Goal: Task Accomplishment & Management: Manage account settings

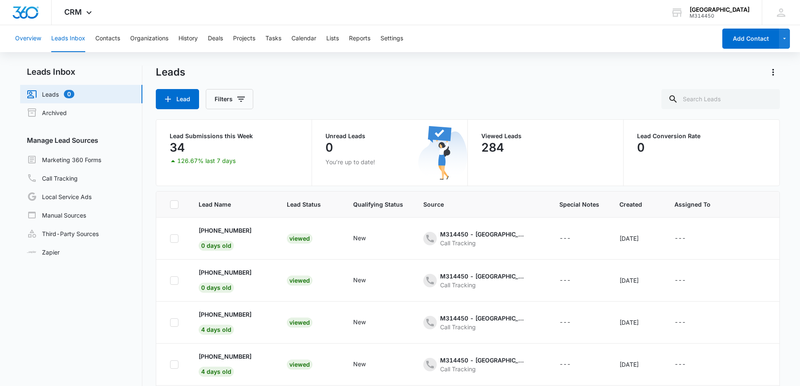
click at [37, 39] on button "Overview" at bounding box center [28, 38] width 26 height 27
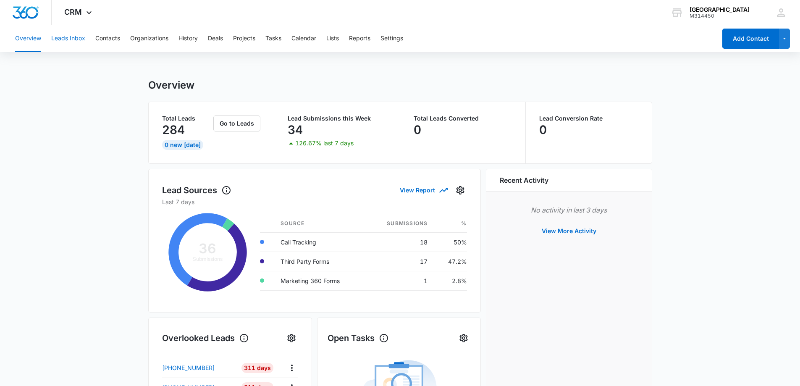
click at [81, 40] on button "Leads Inbox" at bounding box center [68, 38] width 34 height 27
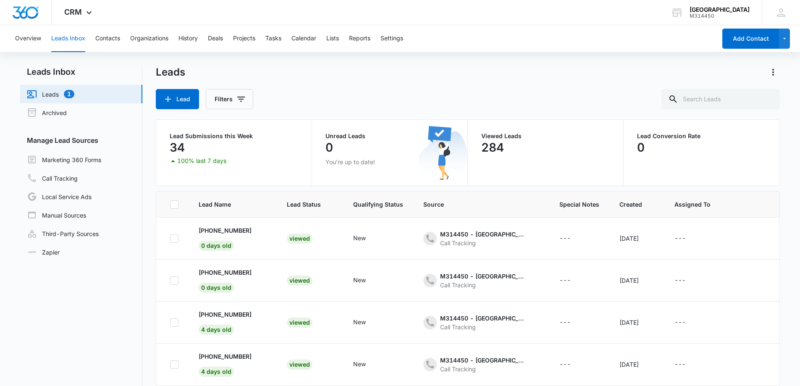
click at [54, 93] on link "Leads 1" at bounding box center [50, 94] width 47 height 10
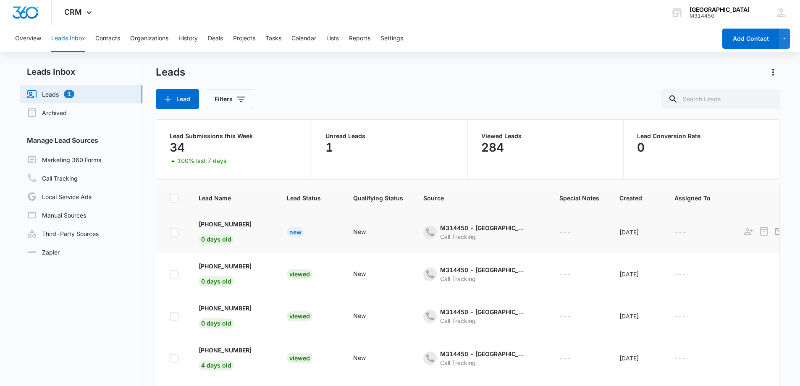
click at [293, 235] on div "New" at bounding box center [295, 232] width 17 height 10
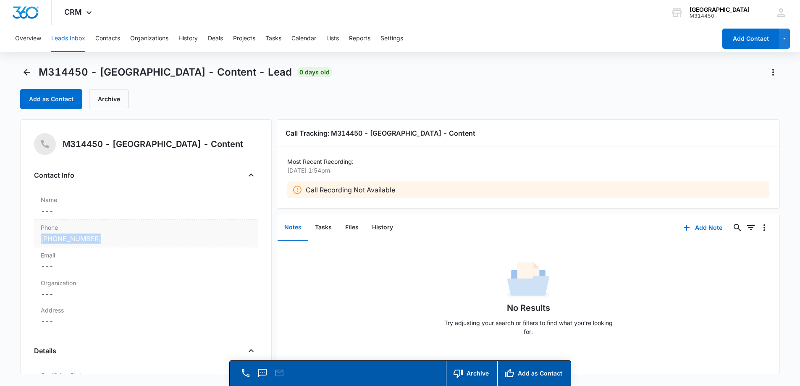
drag, startPoint x: 115, startPoint y: 235, endPoint x: 42, endPoint y: 235, distance: 73.1
click at [41, 235] on div "[PHONE_NUMBER]" at bounding box center [146, 238] width 210 height 10
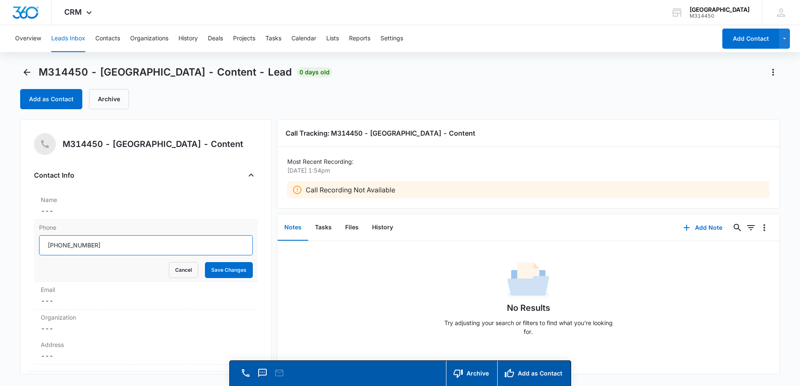
drag, startPoint x: 55, startPoint y: 243, endPoint x: 108, endPoint y: 243, distance: 53.7
click at [109, 243] on input "Phone" at bounding box center [146, 245] width 214 height 20
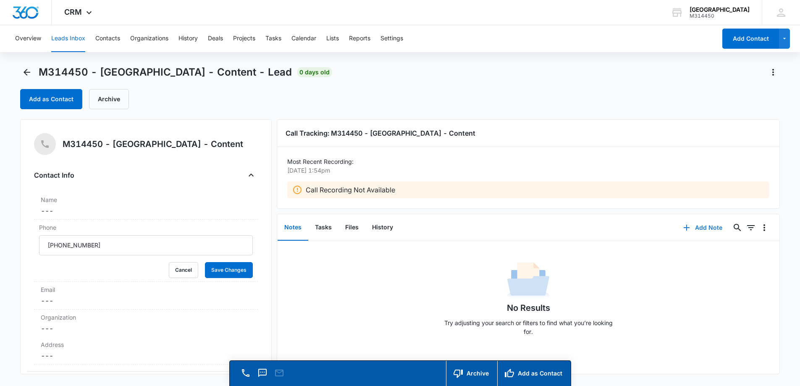
click at [700, 224] on button "Add Note" at bounding box center [703, 227] width 56 height 20
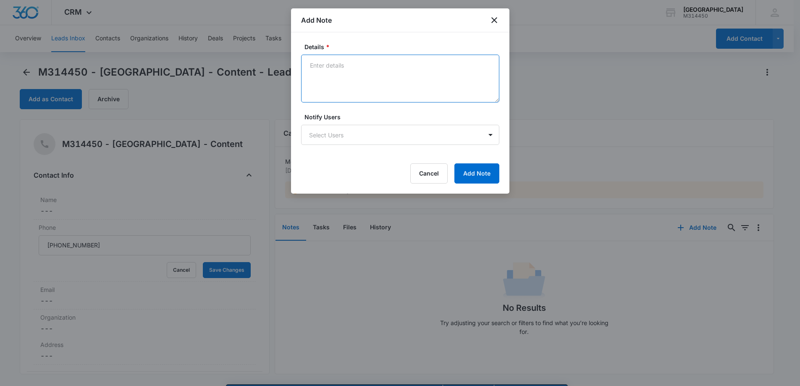
click at [349, 80] on textarea "Details *" at bounding box center [400, 79] width 198 height 48
type textarea "No message left"
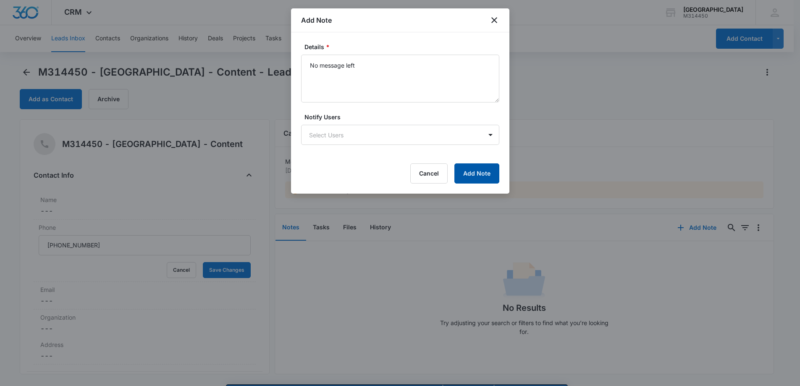
click at [482, 174] on button "Add Note" at bounding box center [476, 173] width 45 height 20
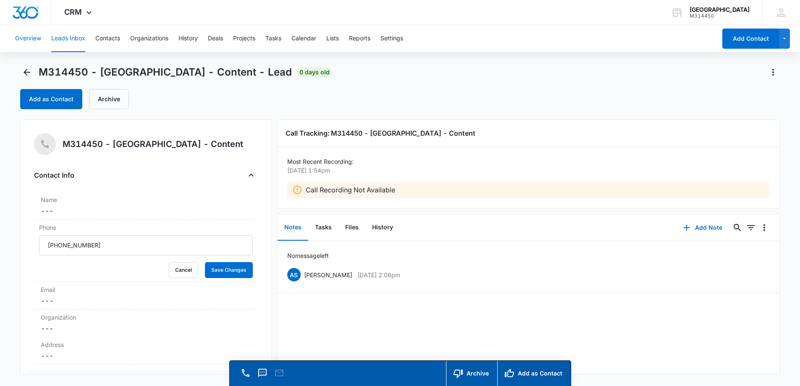
drag, startPoint x: 28, startPoint y: 39, endPoint x: 60, endPoint y: 39, distance: 32.3
click at [28, 39] on button "Overview" at bounding box center [28, 38] width 26 height 27
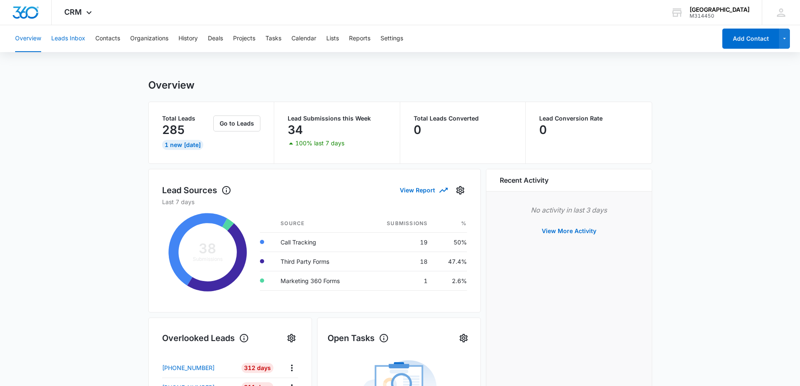
click at [62, 36] on button "Leads Inbox" at bounding box center [68, 38] width 34 height 27
